Goal: Task Accomplishment & Management: Manage account settings

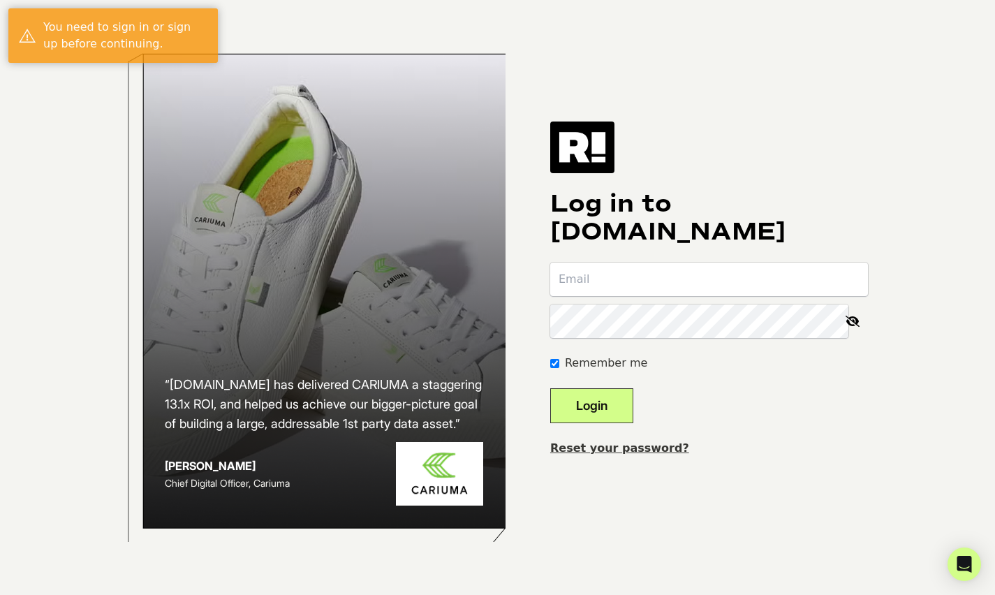
type input "craig@brainjoltmedia.com"
click at [618, 407] on button "Login" at bounding box center [591, 405] width 83 height 35
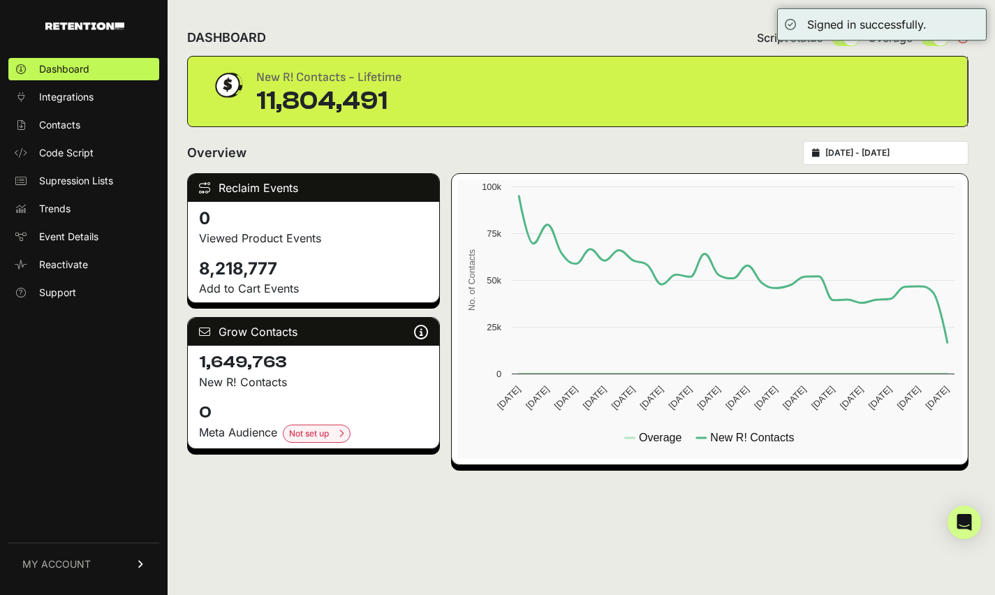
click at [880, 151] on input "[DATE] - [DATE]" at bounding box center [892, 152] width 134 height 11
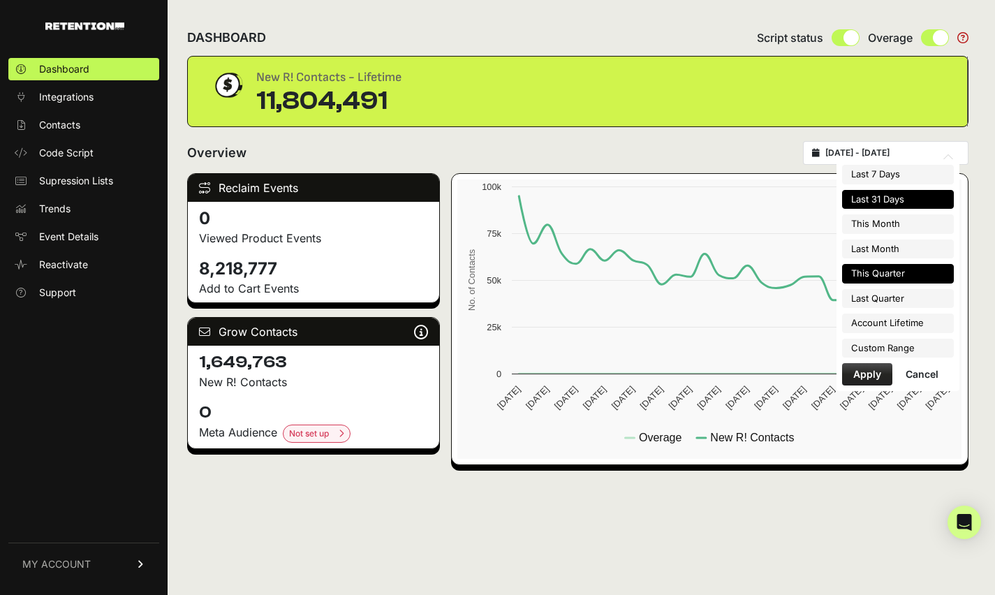
click at [900, 279] on li "This Quarter" at bounding box center [898, 274] width 112 height 20
type input "[DATE] - [DATE]"
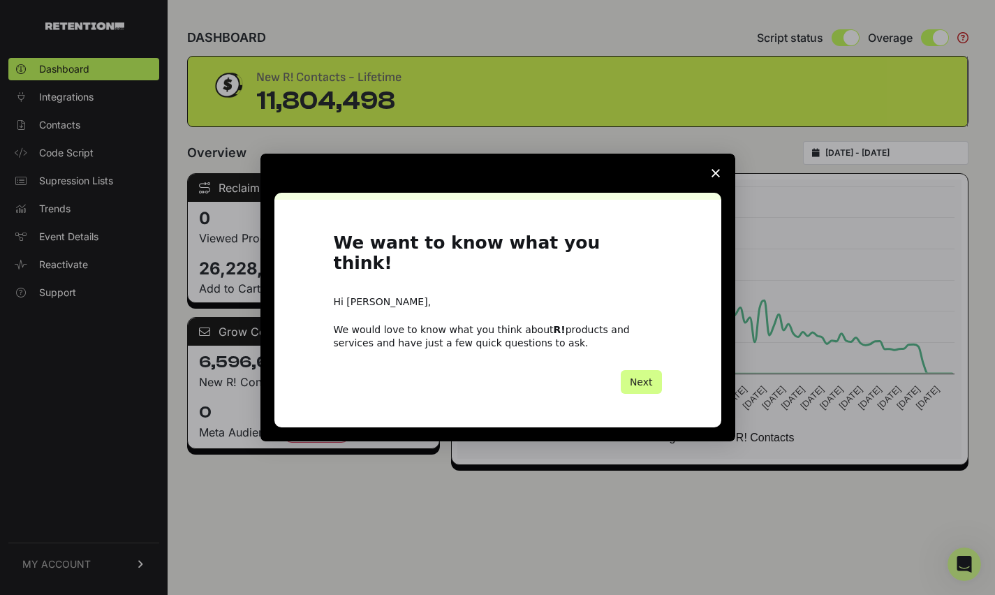
click at [717, 177] on icon "Close survey" at bounding box center [715, 173] width 8 height 8
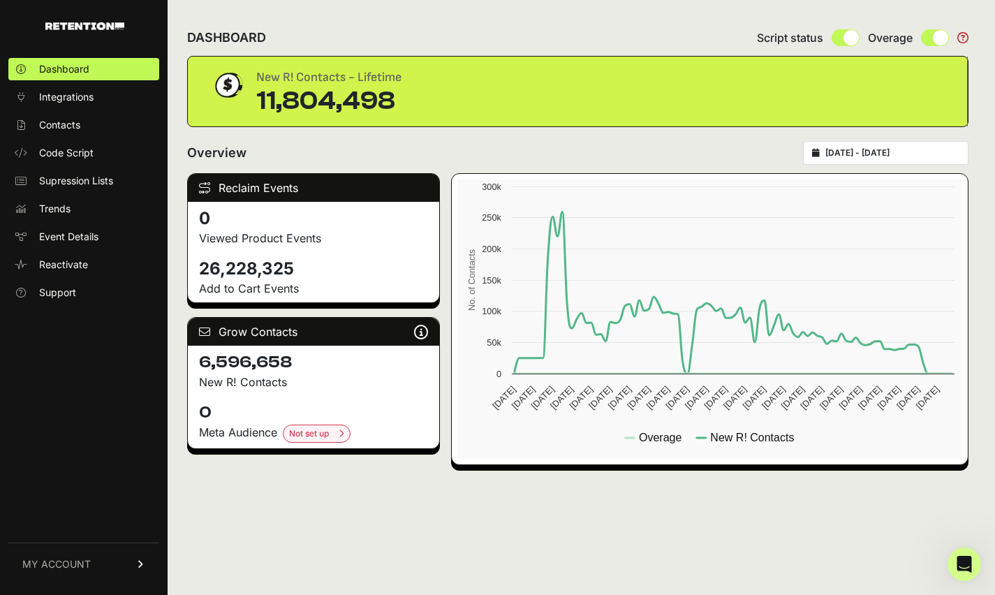
click at [482, 160] on div "Overview 2025-07-01 - 2025-09-30" at bounding box center [577, 153] width 781 height 24
click at [57, 144] on link "Code Script" at bounding box center [83, 153] width 151 height 22
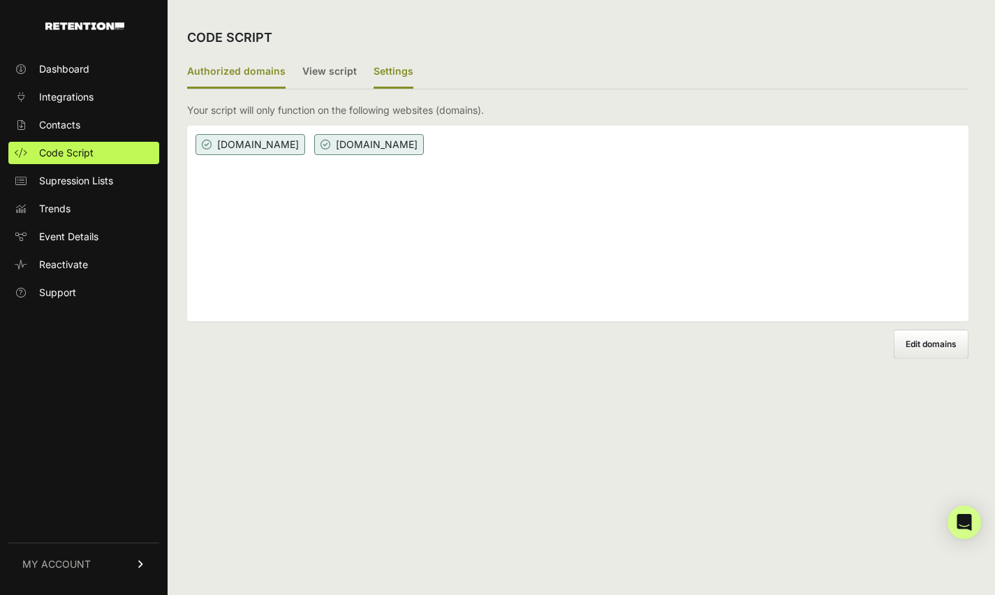
click at [404, 70] on label "Settings" at bounding box center [393, 72] width 40 height 33
click at [0, 0] on input "Settings" at bounding box center [0, 0] width 0 height 0
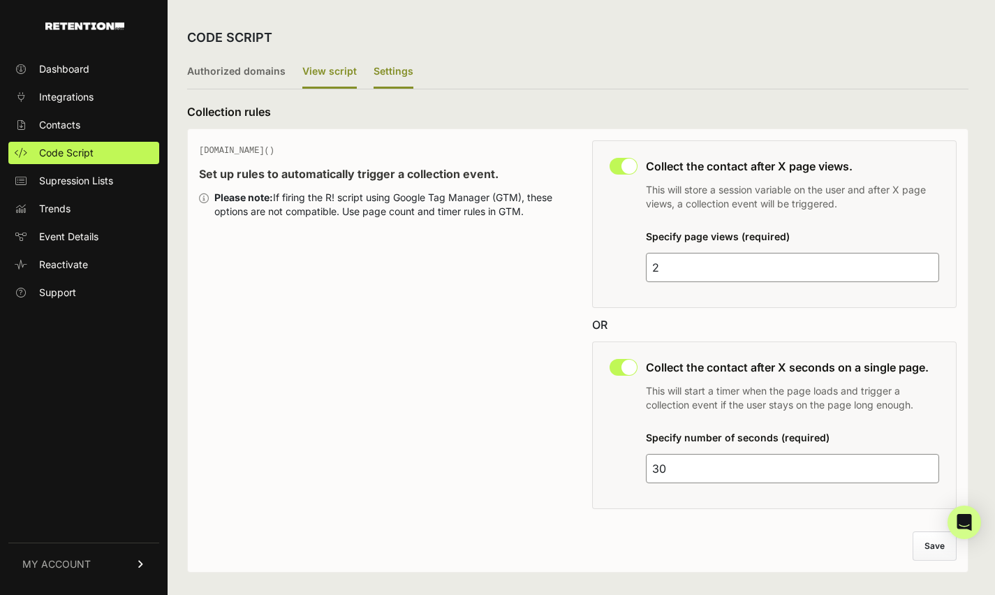
click at [331, 70] on label "View script" at bounding box center [329, 72] width 54 height 33
click at [0, 0] on input "View script" at bounding box center [0, 0] width 0 height 0
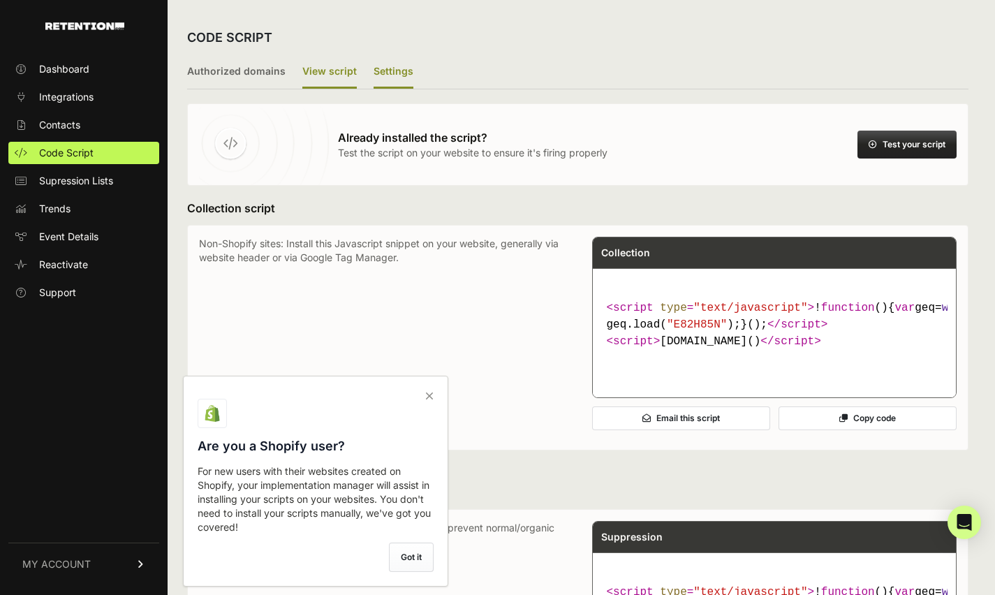
click at [398, 71] on label "Settings" at bounding box center [393, 72] width 40 height 33
click at [0, 0] on input "Settings" at bounding box center [0, 0] width 0 height 0
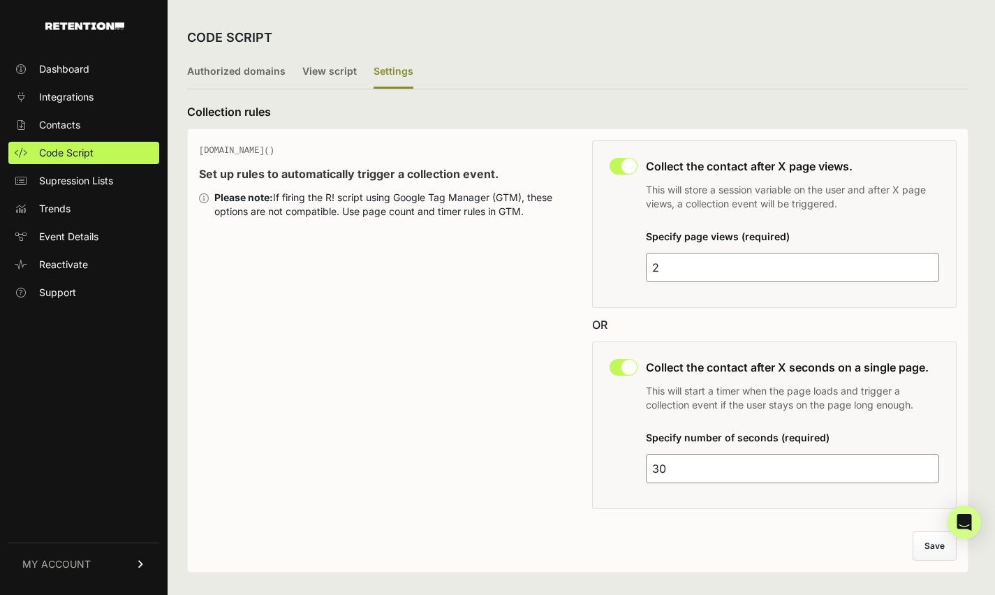
drag, startPoint x: 665, startPoint y: 470, endPoint x: 643, endPoint y: 469, distance: 22.3
click at [643, 469] on div "This collection rule must be disabled in order to use Grow IQ. Collect the cont…" at bounding box center [774, 424] width 365 height 167
type input "10"
click at [714, 505] on div "This collection rule must be disabled in order to use Grow IQ. Collect the cont…" at bounding box center [774, 424] width 365 height 167
click at [924, 544] on button "Save" at bounding box center [935, 546] width 43 height 28
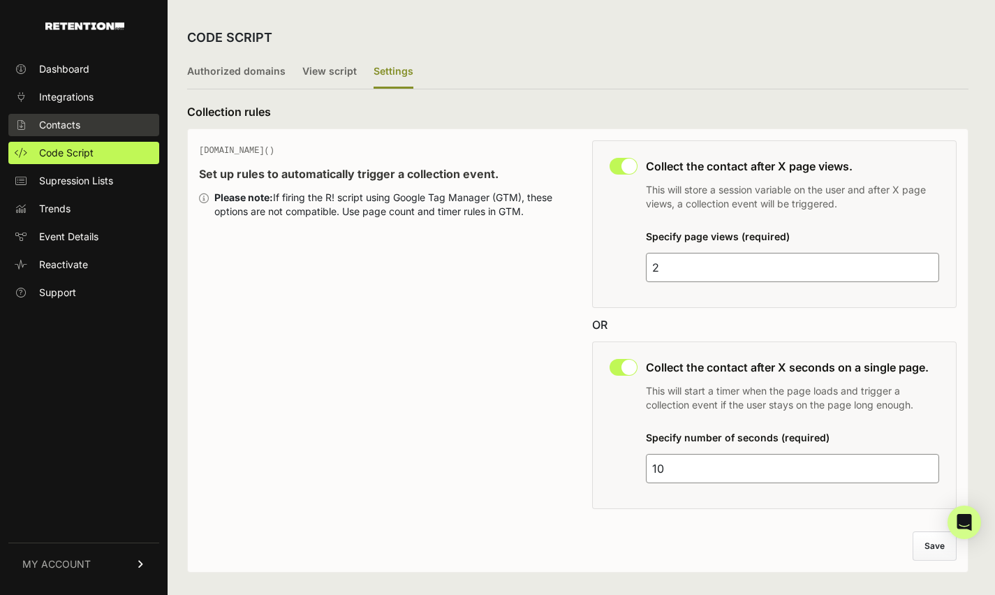
click at [82, 123] on link "Contacts" at bounding box center [83, 125] width 151 height 22
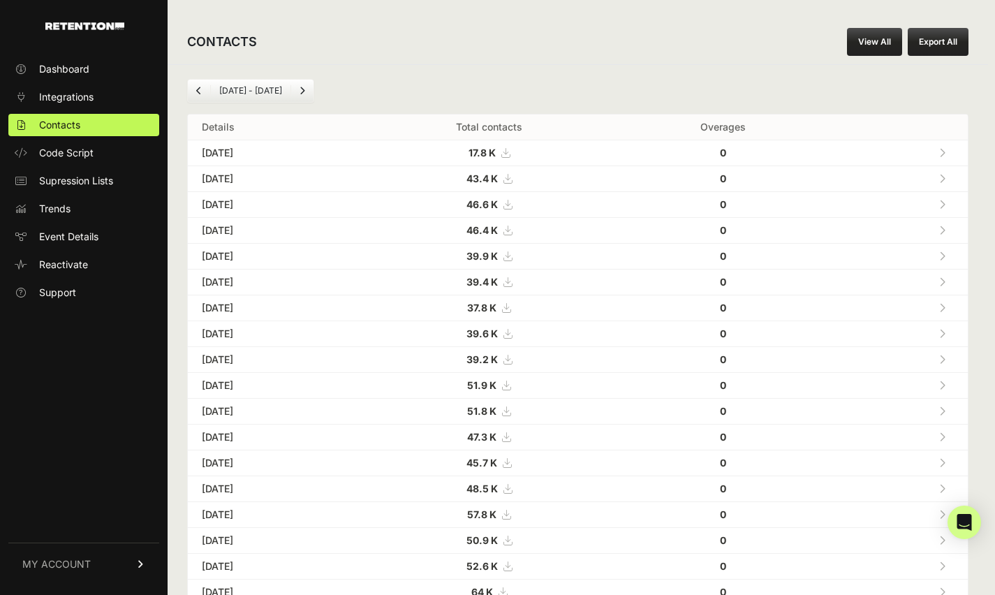
click at [509, 154] on icon at bounding box center [505, 153] width 8 height 10
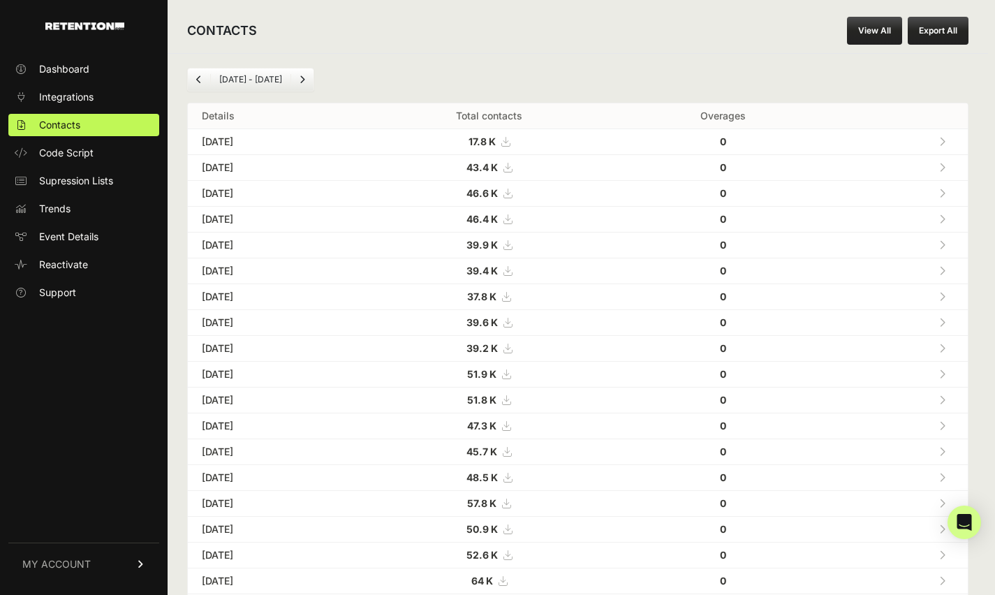
scroll to position [12, 0]
